Goal: Task Accomplishment & Management: Use online tool/utility

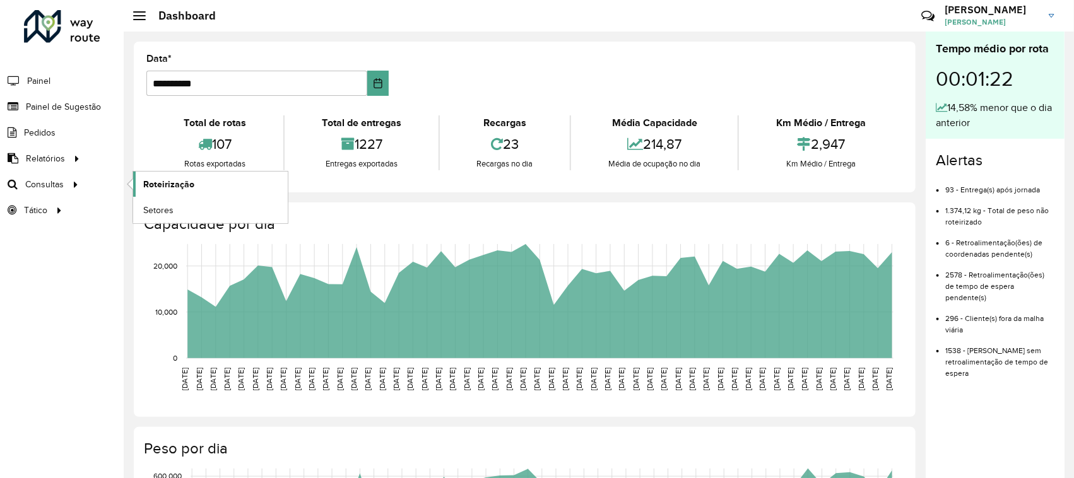
click at [183, 188] on span "Roteirização" at bounding box center [168, 184] width 51 height 13
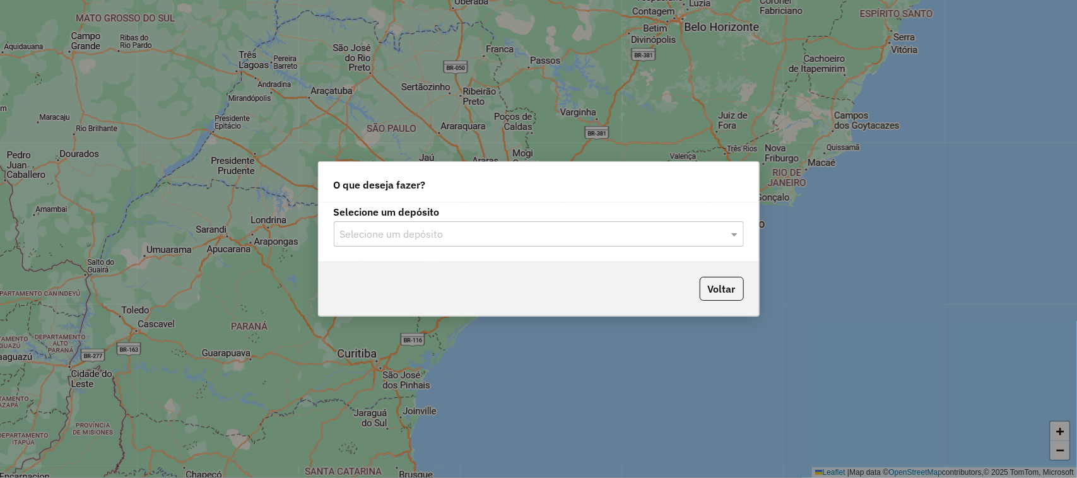
click at [410, 225] on div "Selecione um depósito" at bounding box center [539, 234] width 410 height 25
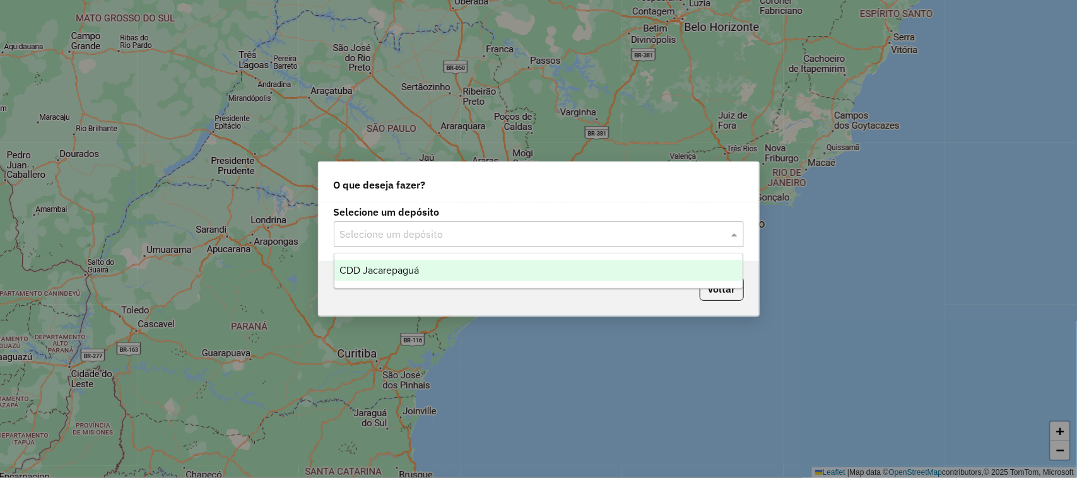
click at [401, 269] on span "CDD Jacarepaguá" at bounding box center [380, 270] width 80 height 11
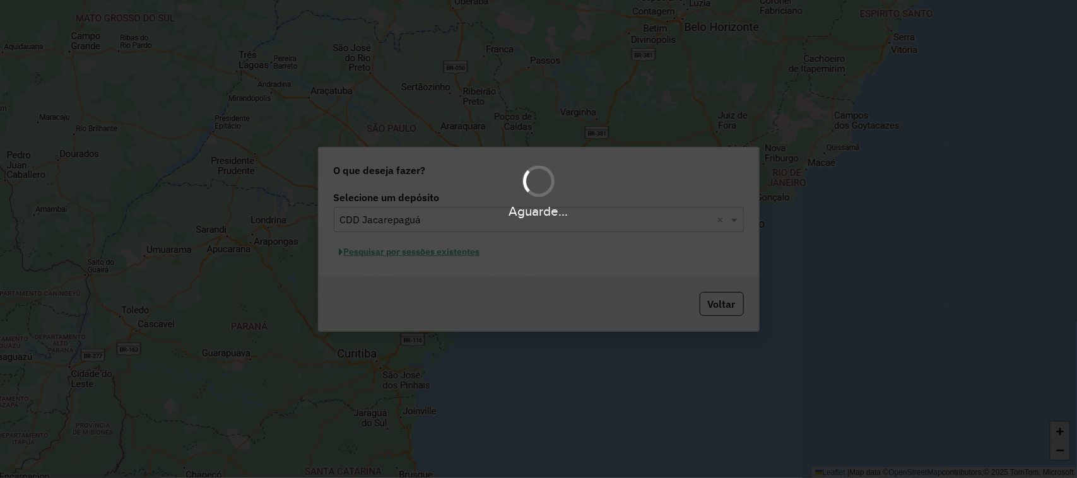
click at [396, 246] on div "Aguarde..." at bounding box center [538, 239] width 1077 height 478
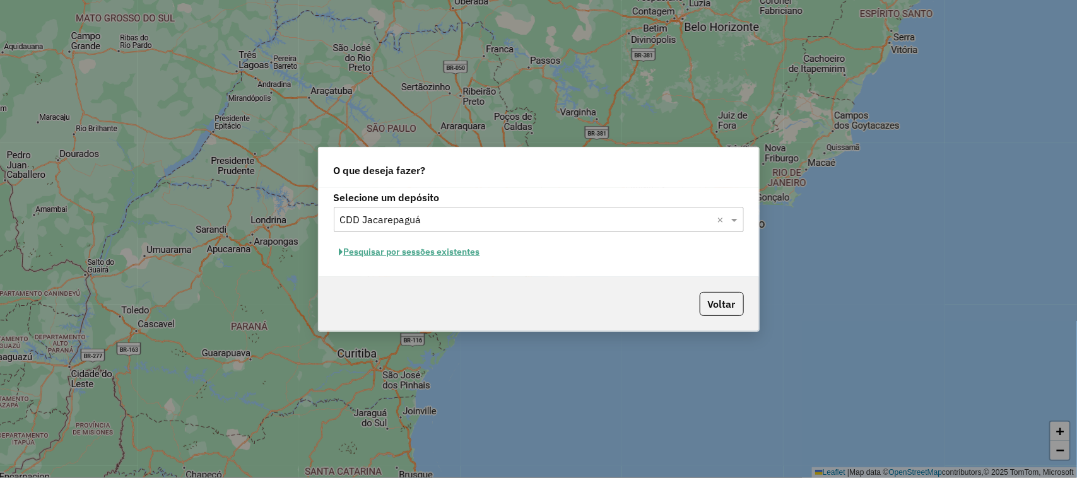
click at [390, 254] on button "Pesquisar por sessões existentes" at bounding box center [410, 252] width 152 height 20
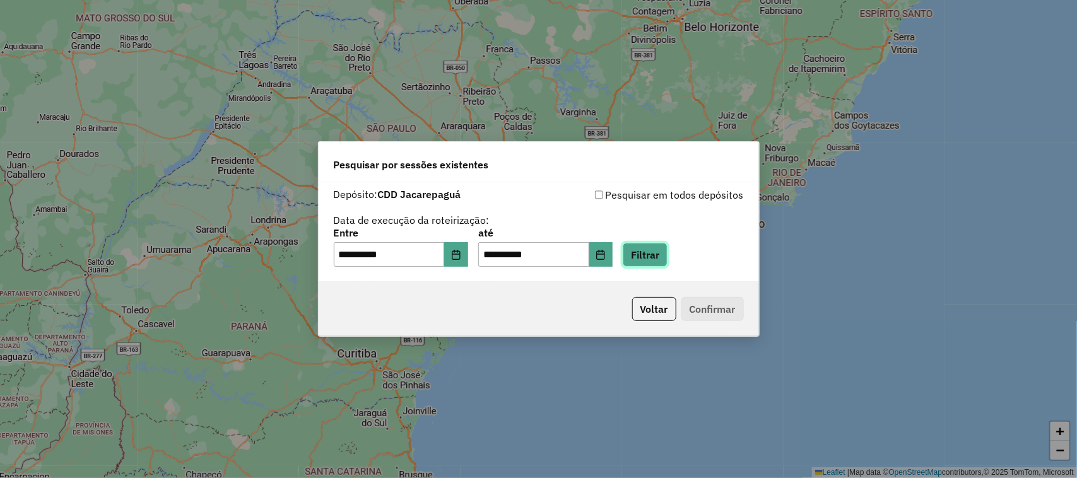
click at [647, 259] on button "Filtrar" at bounding box center [645, 255] width 45 height 24
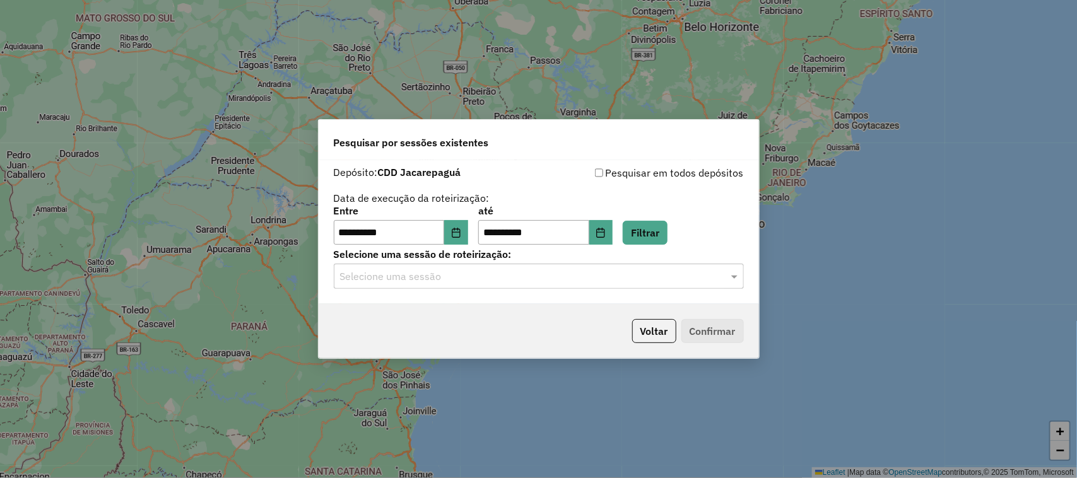
click at [665, 285] on div "Selecione uma sessão" at bounding box center [539, 276] width 410 height 25
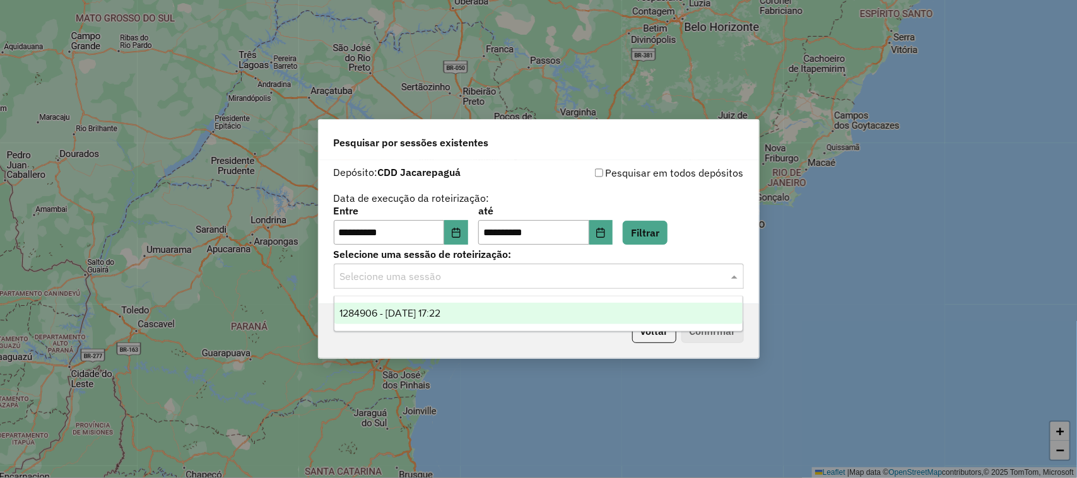
click at [464, 302] on ng-dropdown-panel "1284906 - 29/09/2025 17:22" at bounding box center [539, 314] width 410 height 36
click at [440, 308] on span "1284906 - 29/09/2025 17:22" at bounding box center [390, 313] width 101 height 11
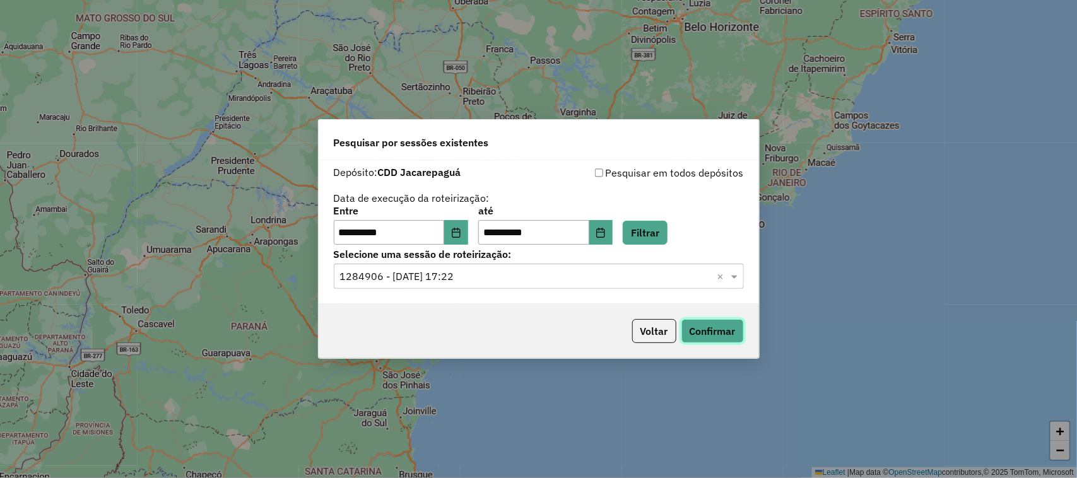
click at [721, 324] on button "Confirmar" at bounding box center [713, 331] width 62 height 24
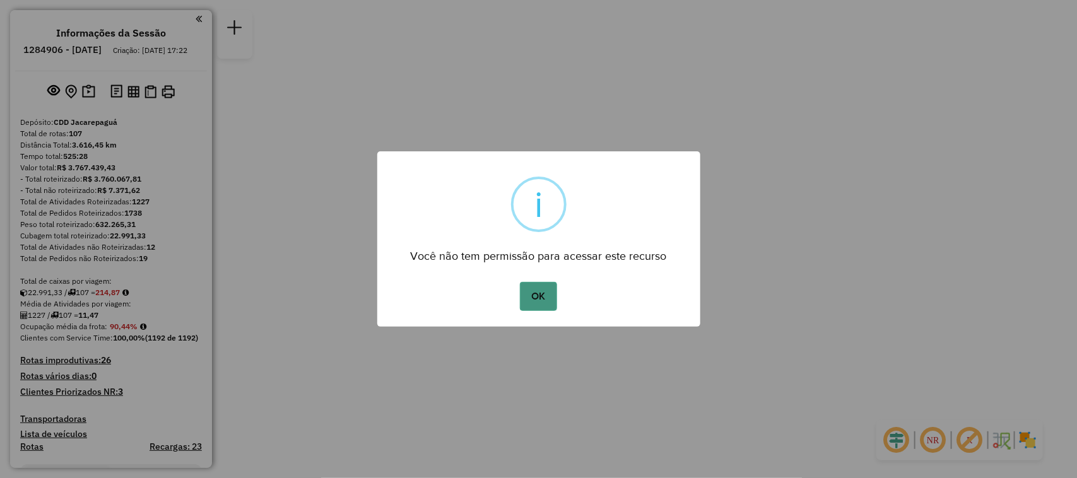
click at [541, 298] on button "OK" at bounding box center [538, 296] width 37 height 29
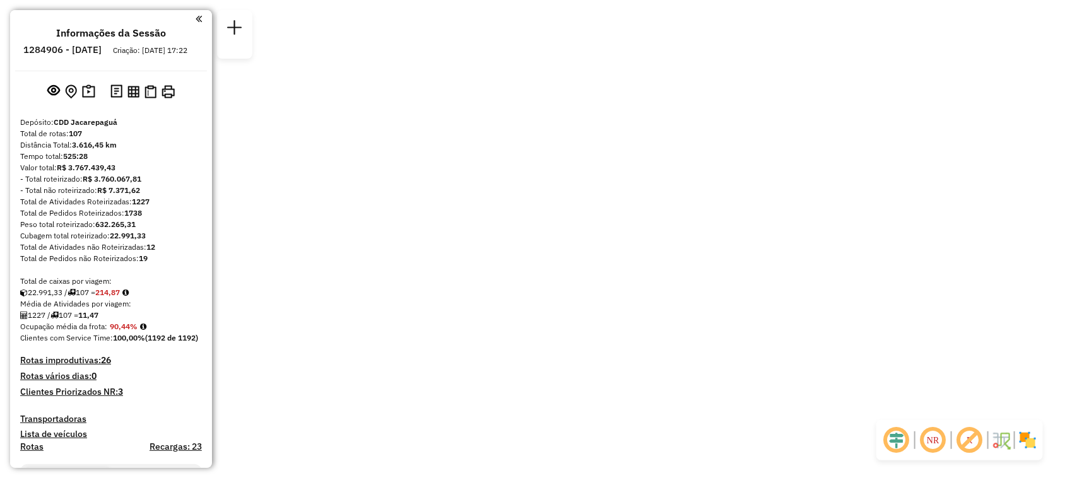
drag, startPoint x: 727, startPoint y: 273, endPoint x: 981, endPoint y: 153, distance: 281.4
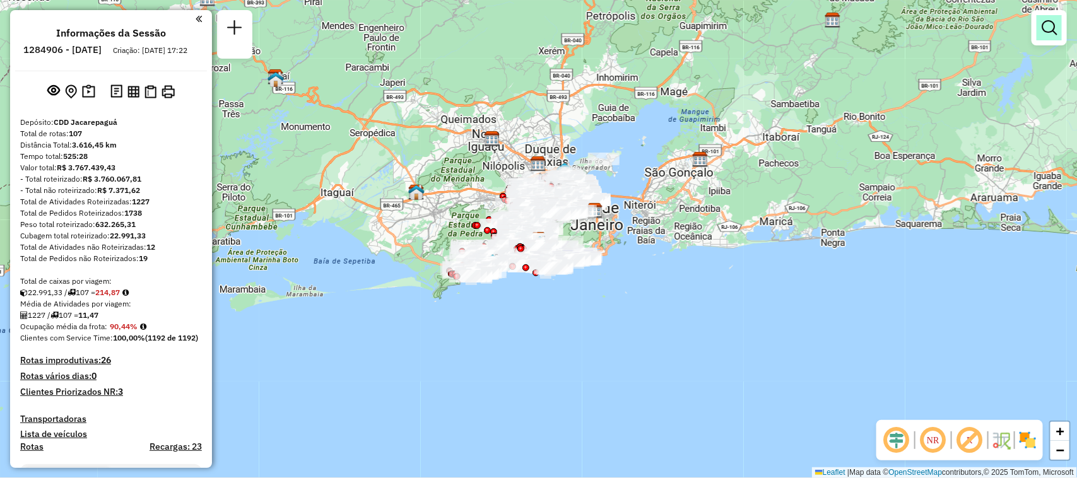
click at [1048, 33] on em at bounding box center [1049, 27] width 15 height 15
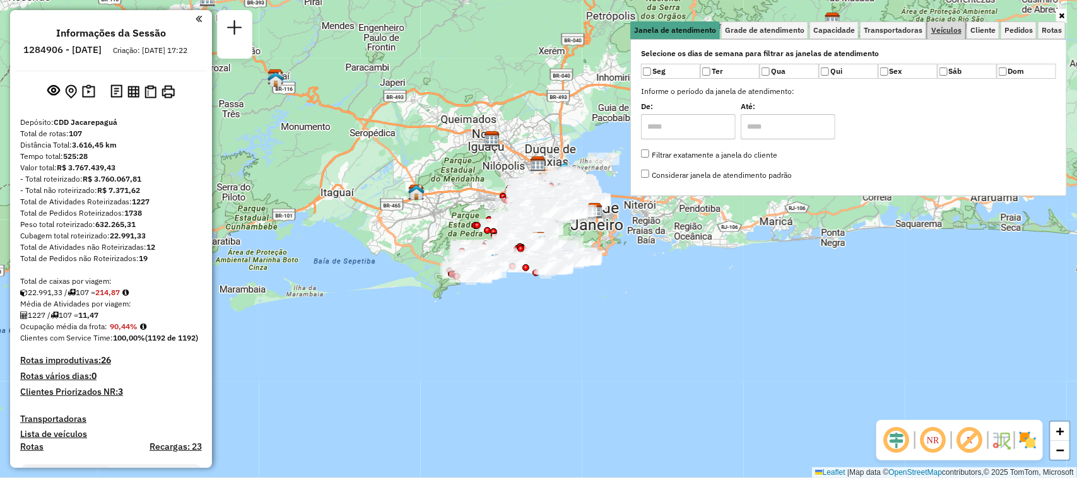
click at [933, 29] on span "Veículos" at bounding box center [946, 31] width 30 height 8
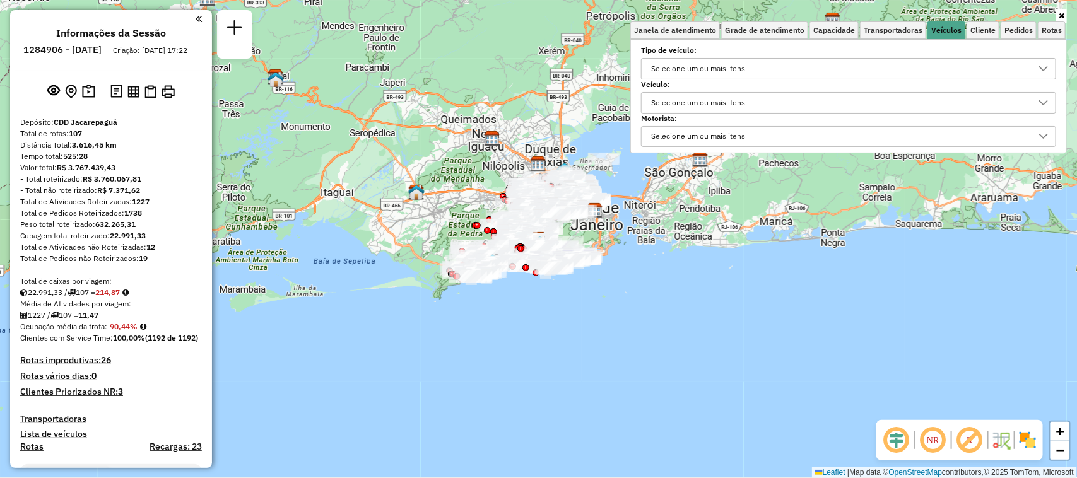
click at [711, 134] on div "Selecione um ou mais itens" at bounding box center [698, 137] width 103 height 20
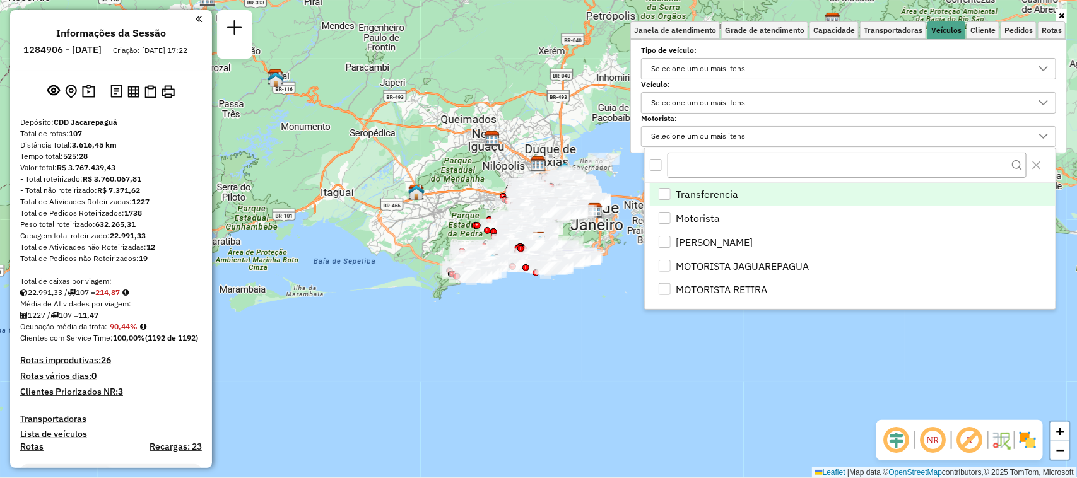
click at [726, 96] on div "Selecione um ou mais itens" at bounding box center [698, 103] width 103 height 20
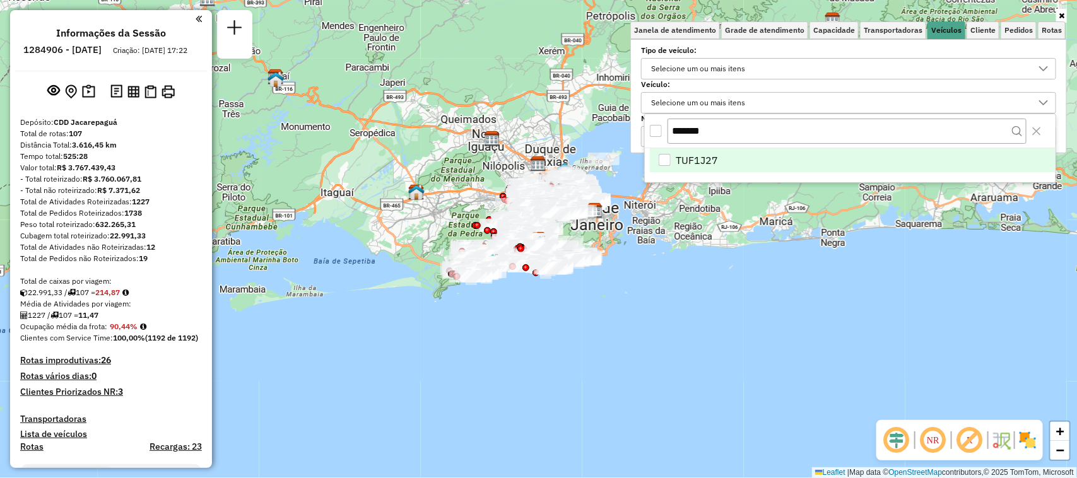
type input "*******"
click at [740, 157] on li "TUF1J27" at bounding box center [853, 160] width 406 height 24
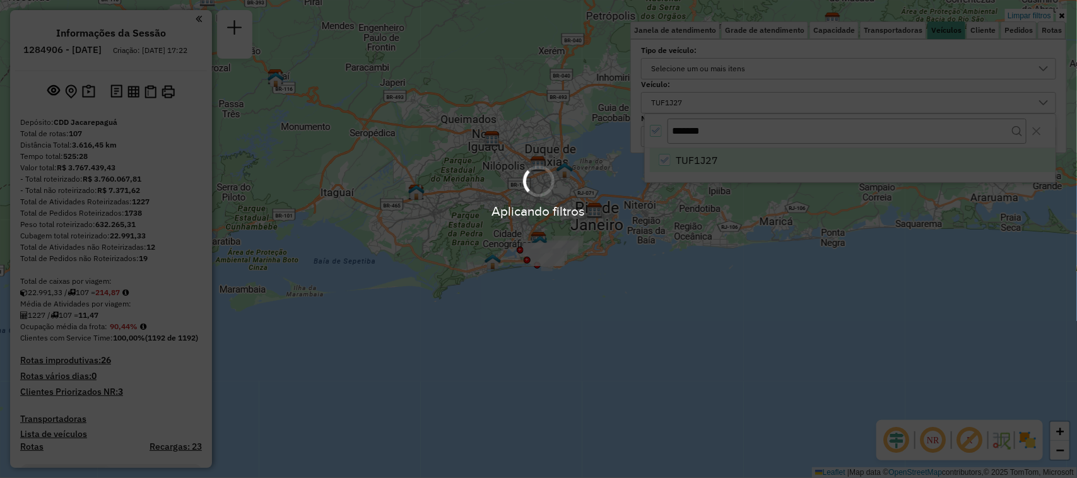
click at [704, 267] on div "Aplicando filtros" at bounding box center [538, 239] width 1077 height 478
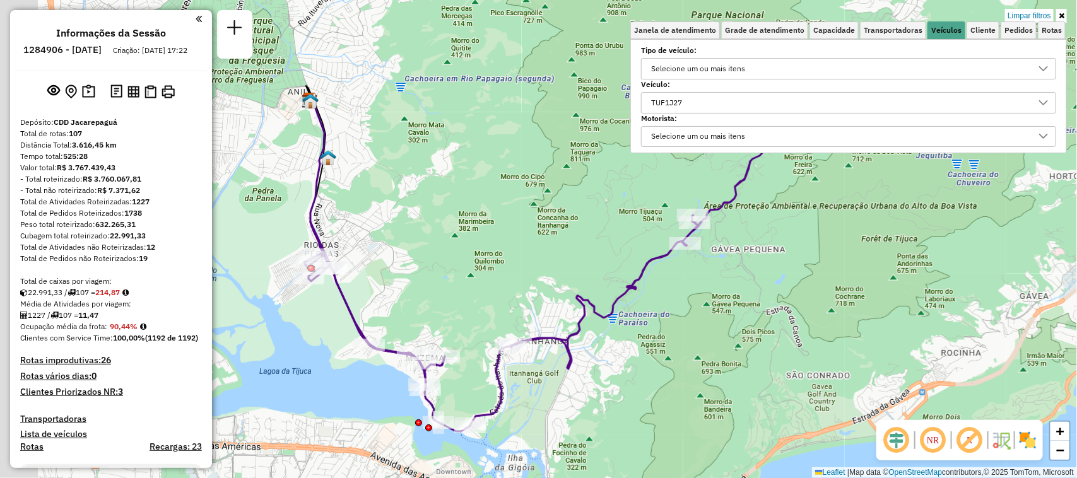
drag, startPoint x: 568, startPoint y: 283, endPoint x: 714, endPoint y: 280, distance: 146.4
click at [714, 280] on div "Limpar filtros Janela de atendimento Grade de atendimento Capacidade Transporta…" at bounding box center [538, 239] width 1077 height 478
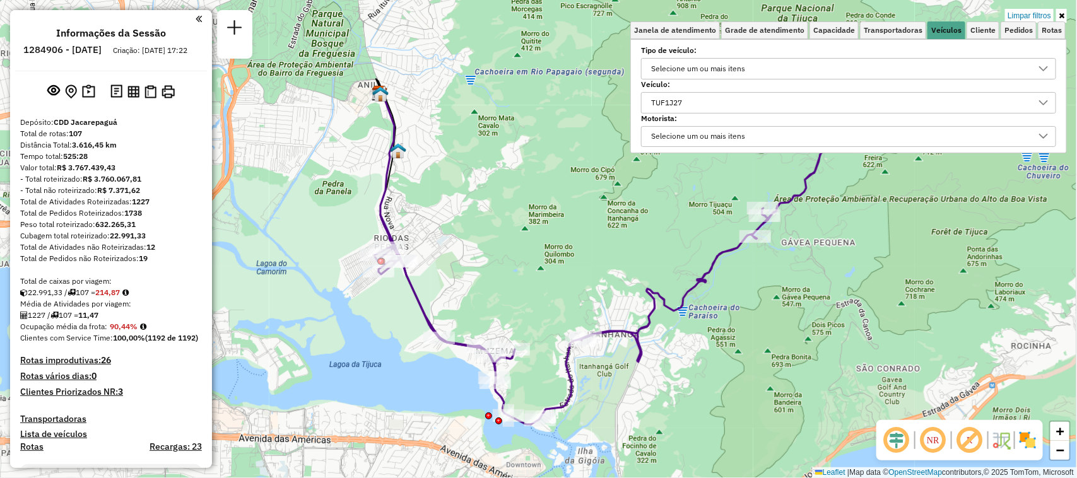
drag, startPoint x: 604, startPoint y: 246, endPoint x: 522, endPoint y: 254, distance: 82.4
click at [522, 254] on div "Limpar filtros Janela de atendimento Grade de atendimento Capacidade Transporta…" at bounding box center [538, 239] width 1077 height 478
click at [1061, 12] on icon at bounding box center [1062, 16] width 6 height 8
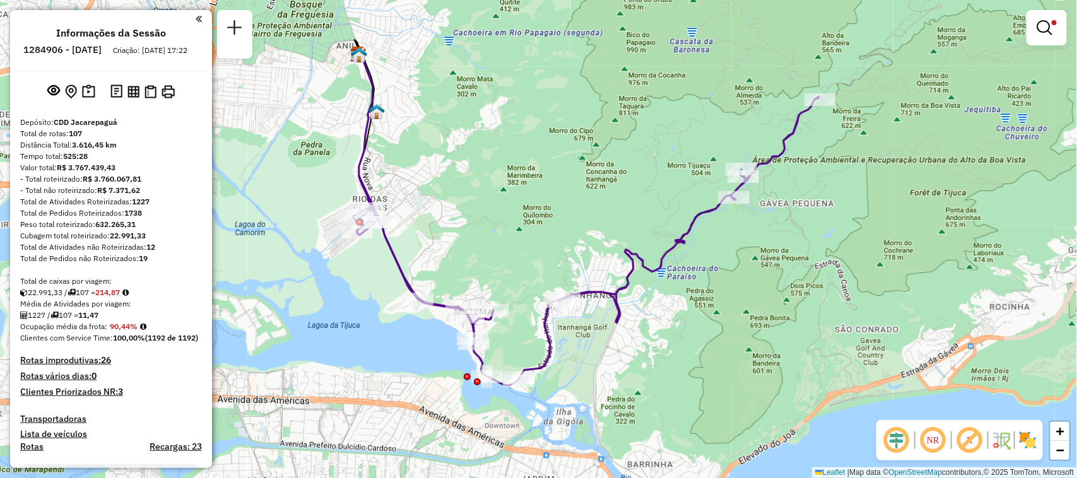
drag, startPoint x: 553, startPoint y: 215, endPoint x: 531, endPoint y: 175, distance: 44.6
click at [531, 175] on div "Limpar filtros Janela de atendimento Grade de atendimento Capacidade Transporta…" at bounding box center [538, 239] width 1077 height 478
click at [743, 215] on div "Limpar filtros Janela de atendimento Grade de atendimento Capacidade Transporta…" at bounding box center [538, 239] width 1077 height 478
